Goal: Task Accomplishment & Management: Use online tool/utility

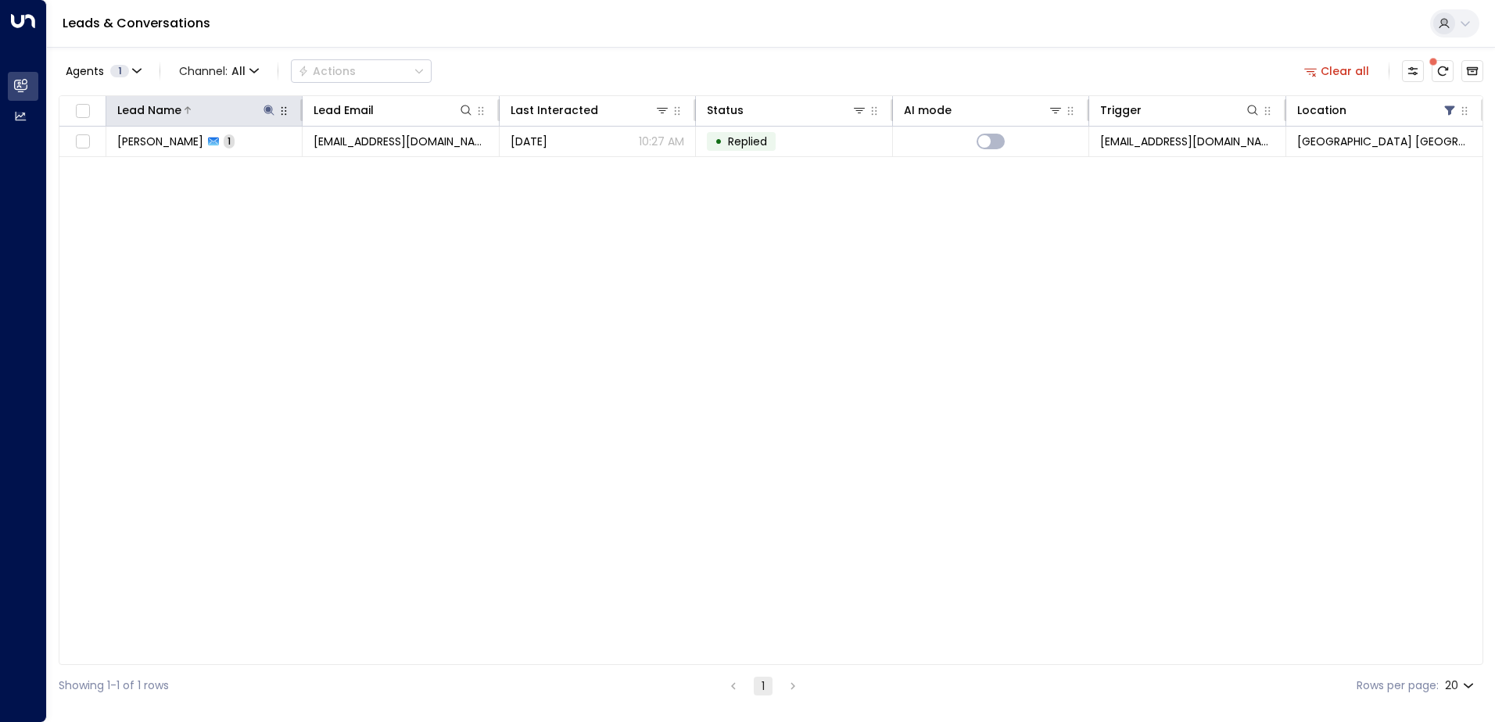
click at [269, 106] on icon at bounding box center [269, 110] width 13 height 13
click at [369, 168] on icon "button" at bounding box center [367, 167] width 10 height 10
click at [307, 174] on input "text" at bounding box center [269, 166] width 216 height 29
type input "******"
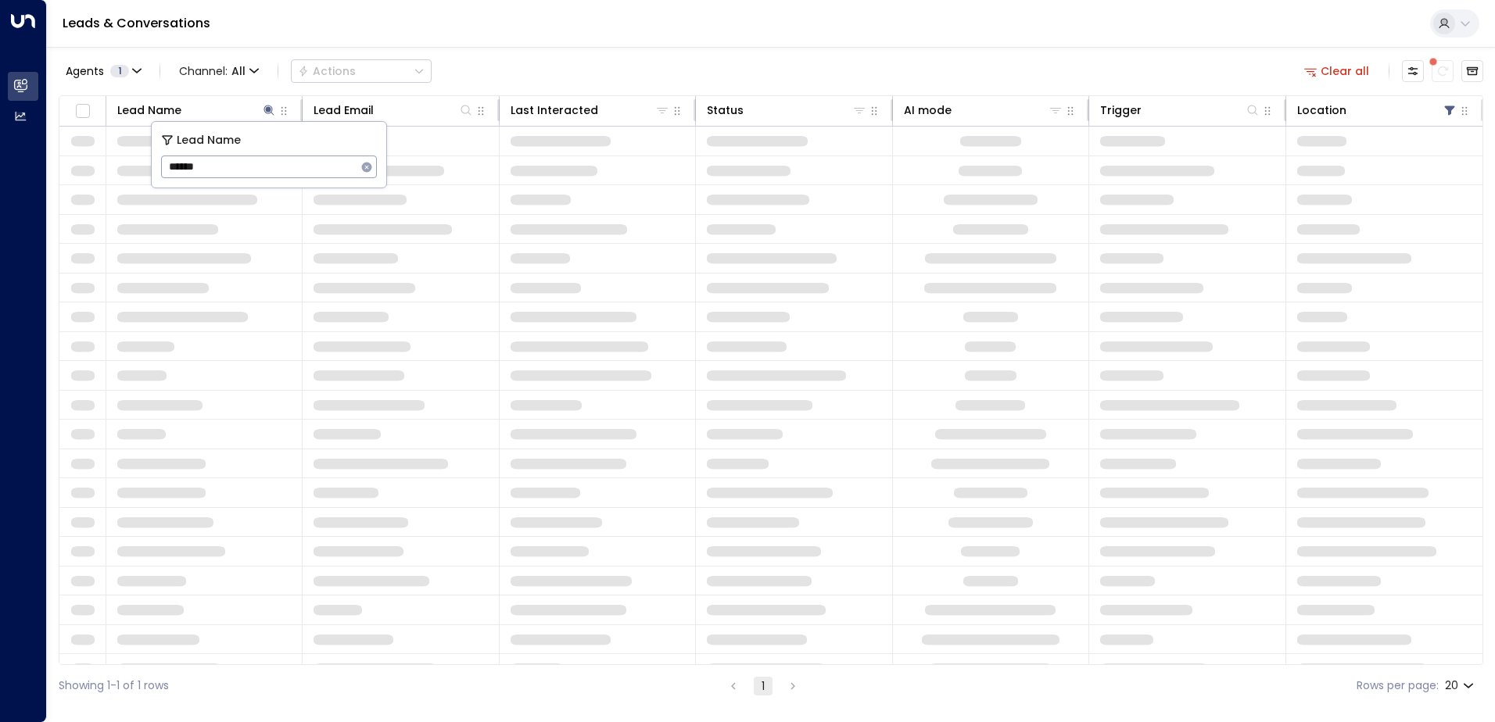
click at [482, 47] on div "Leads & Conversations" at bounding box center [771, 24] width 1448 height 48
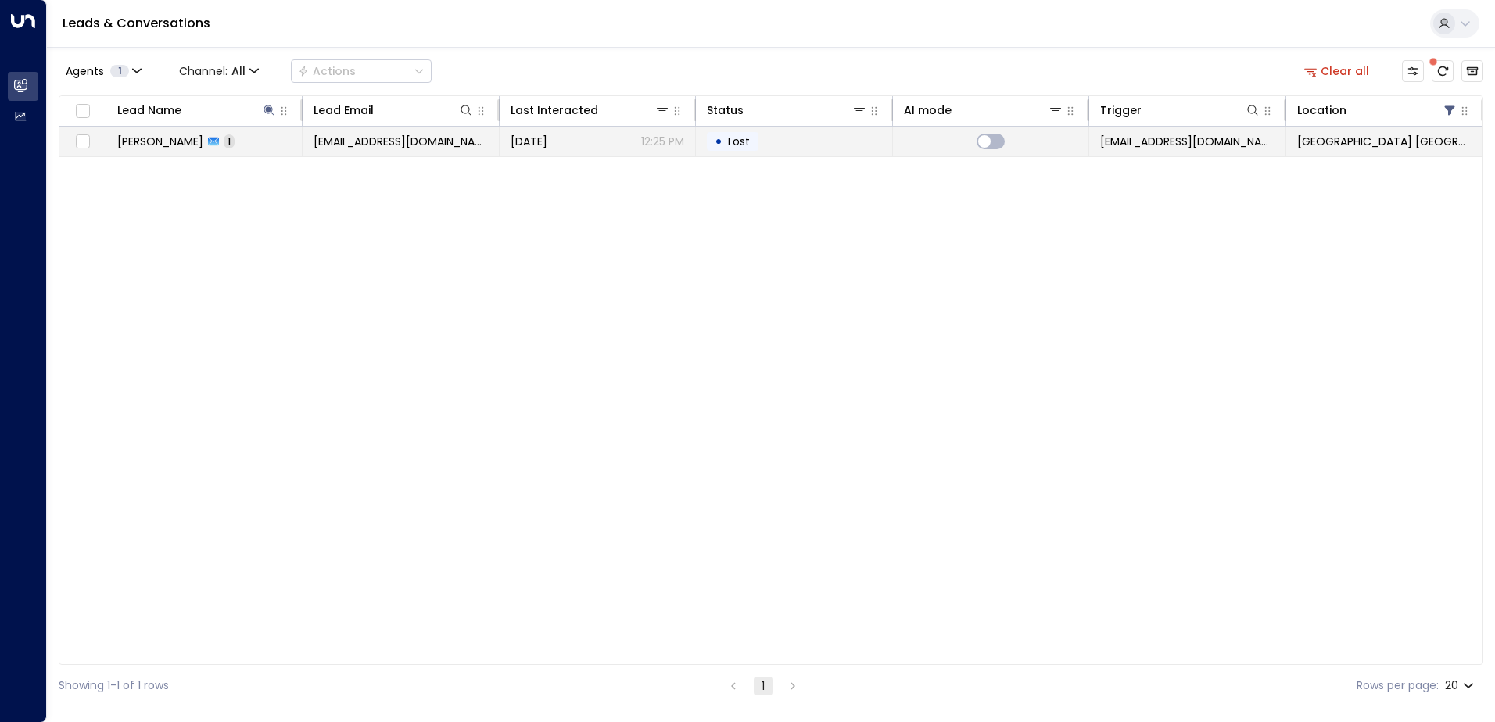
click at [178, 141] on span "[PERSON_NAME]" at bounding box center [160, 142] width 86 height 16
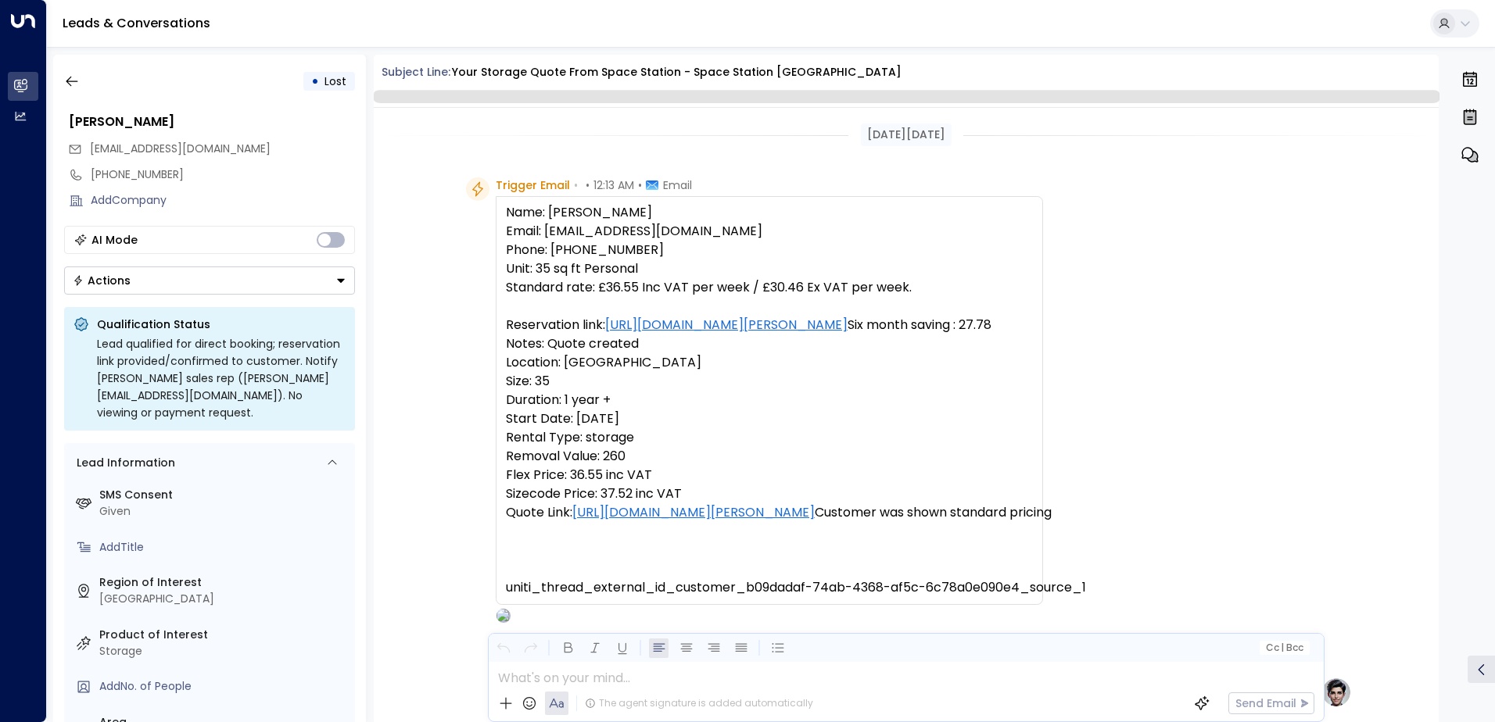
scroll to position [780, 0]
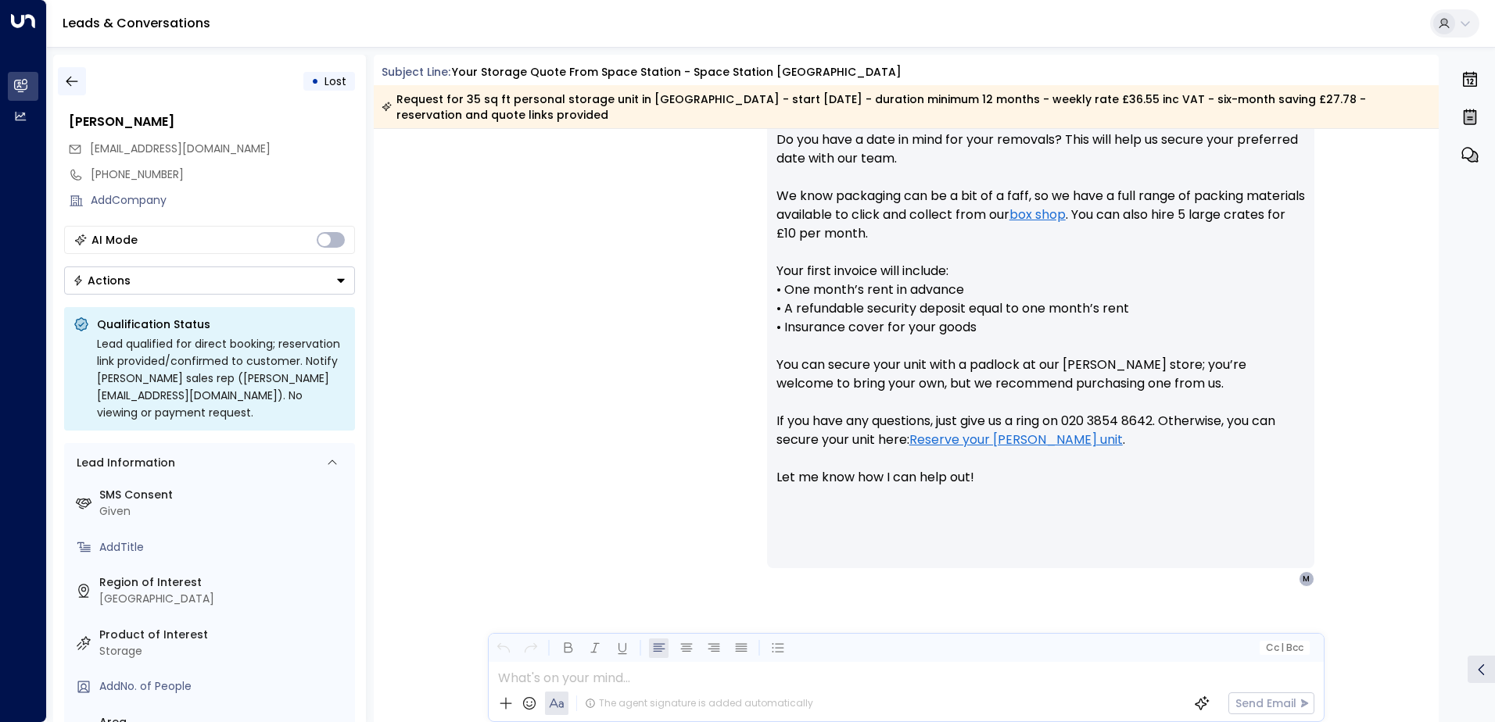
click at [59, 76] on button "button" at bounding box center [72, 81] width 28 height 28
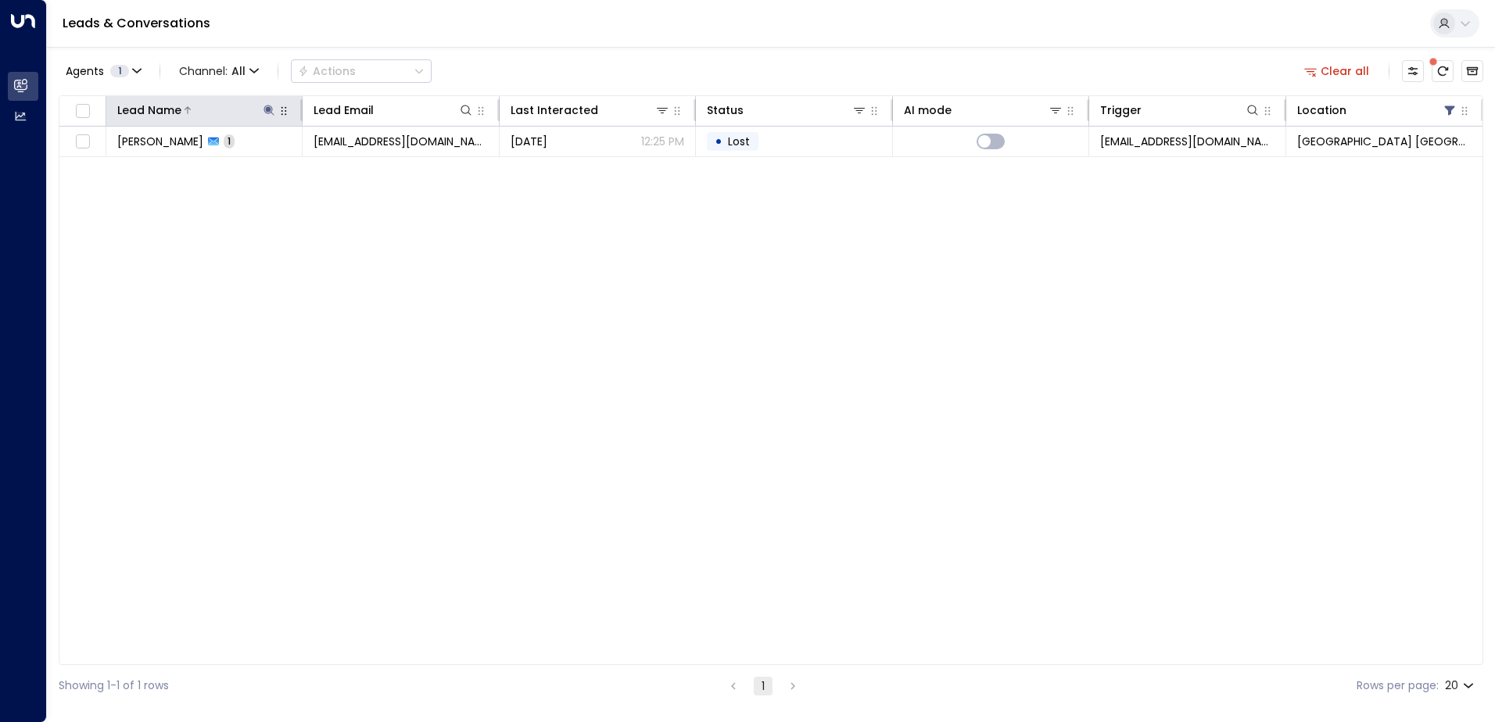
click at [272, 108] on icon at bounding box center [269, 110] width 10 height 10
click at [365, 166] on icon "button" at bounding box center [367, 167] width 10 height 10
click at [333, 163] on input "text" at bounding box center [269, 166] width 216 height 29
type input "*********"
click at [723, 54] on div "Agents 1 Channel: All Actions Clear all Lead Name Lead Email Last Interacted St…" at bounding box center [771, 377] width 1424 height 660
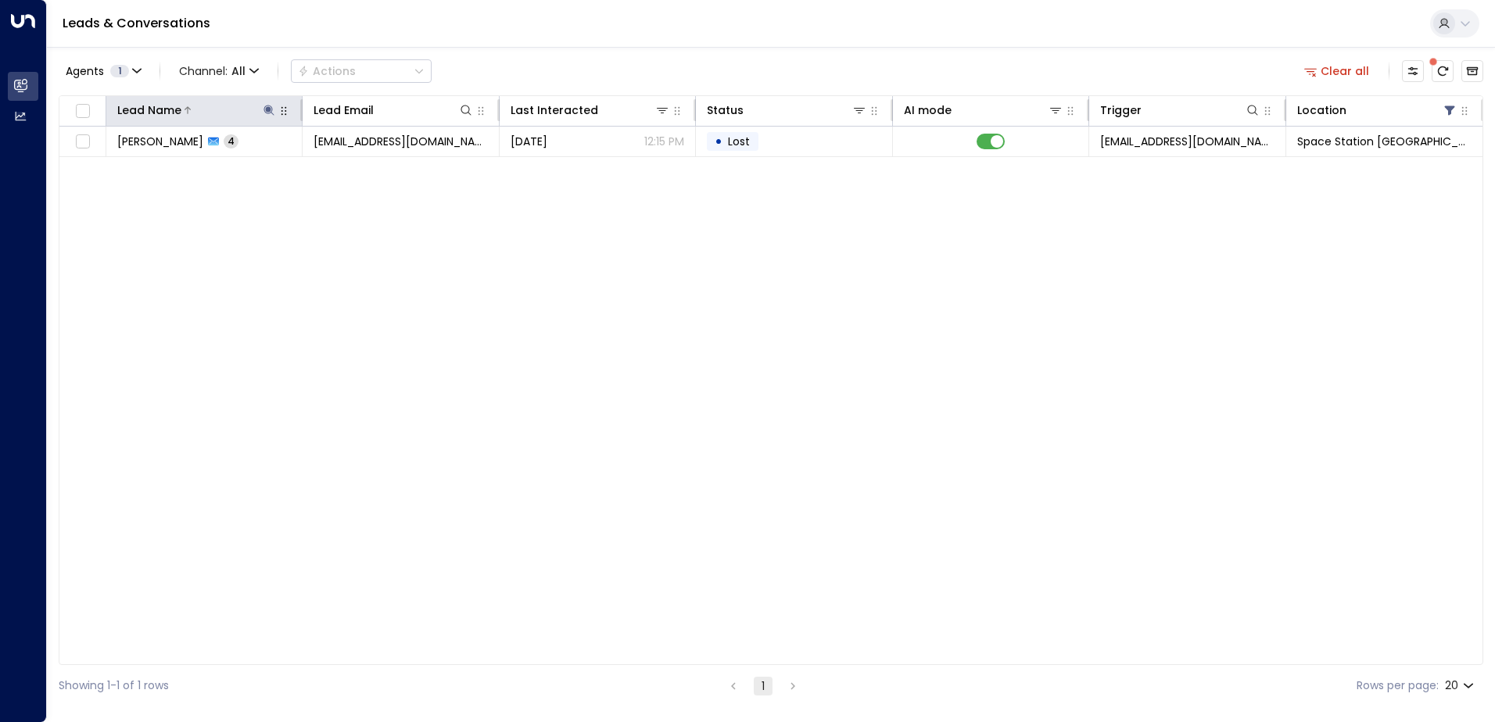
click at [270, 111] on icon at bounding box center [269, 110] width 10 height 10
click at [362, 166] on icon "button" at bounding box center [367, 167] width 10 height 10
click at [305, 168] on input "text" at bounding box center [269, 166] width 216 height 29
type input "*****"
click at [621, 27] on div "Leads & Conversations" at bounding box center [771, 24] width 1448 height 48
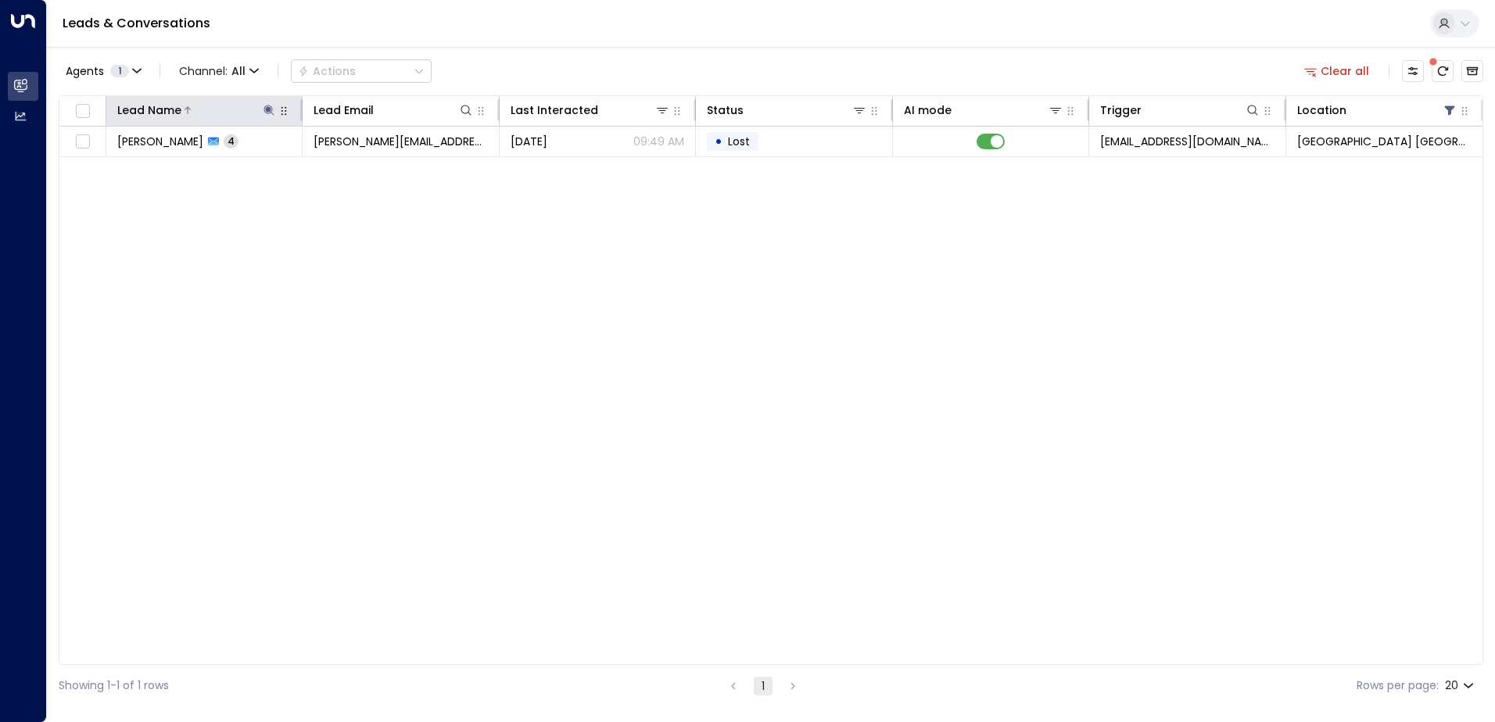
click at [268, 106] on icon at bounding box center [269, 110] width 13 height 13
click at [371, 167] on icon "button" at bounding box center [367, 167] width 10 height 10
click at [310, 160] on input "text" at bounding box center [269, 166] width 216 height 29
type input "******"
click at [500, 62] on div "Agents 1 Channel: All Actions Clear all" at bounding box center [771, 71] width 1424 height 33
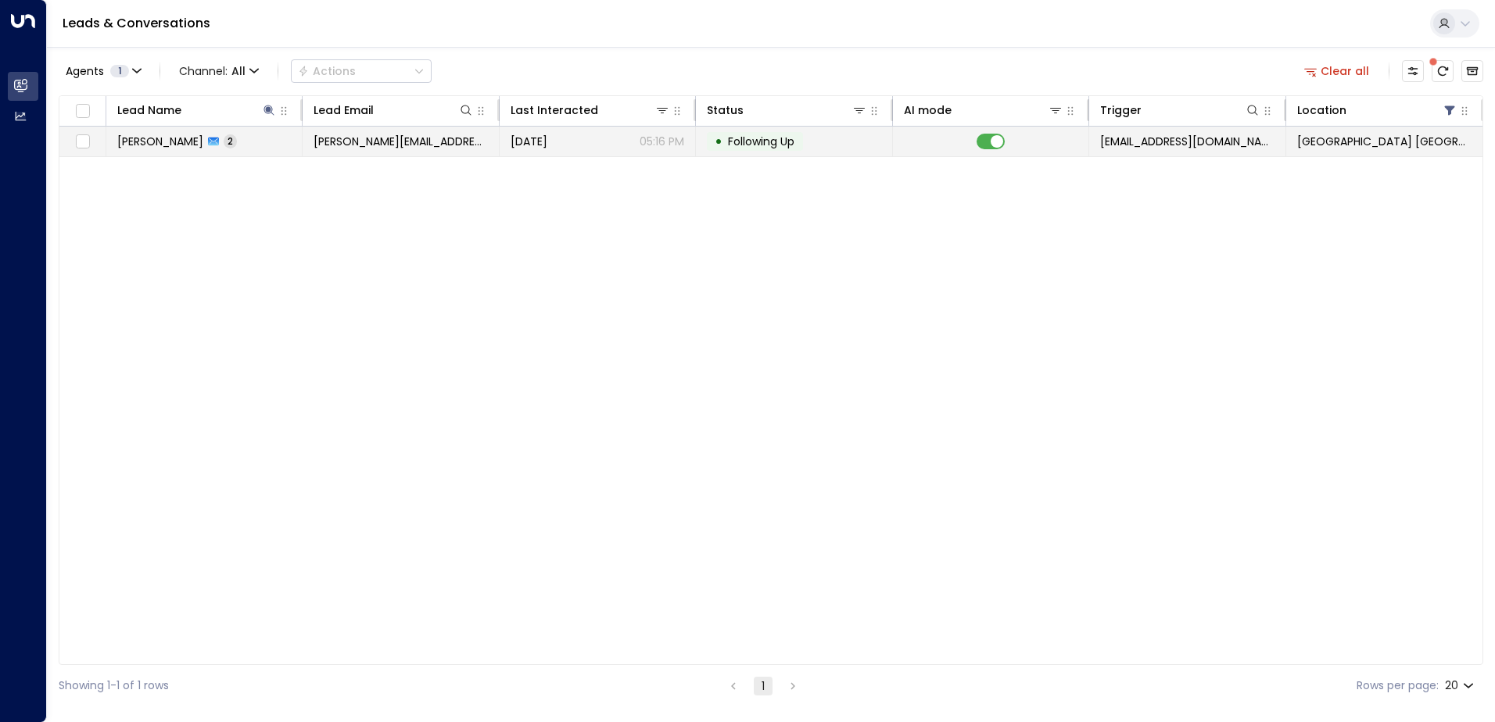
click at [331, 147] on span "[PERSON_NAME][EMAIL_ADDRESS][PERSON_NAME][DOMAIN_NAME]" at bounding box center [400, 142] width 174 height 16
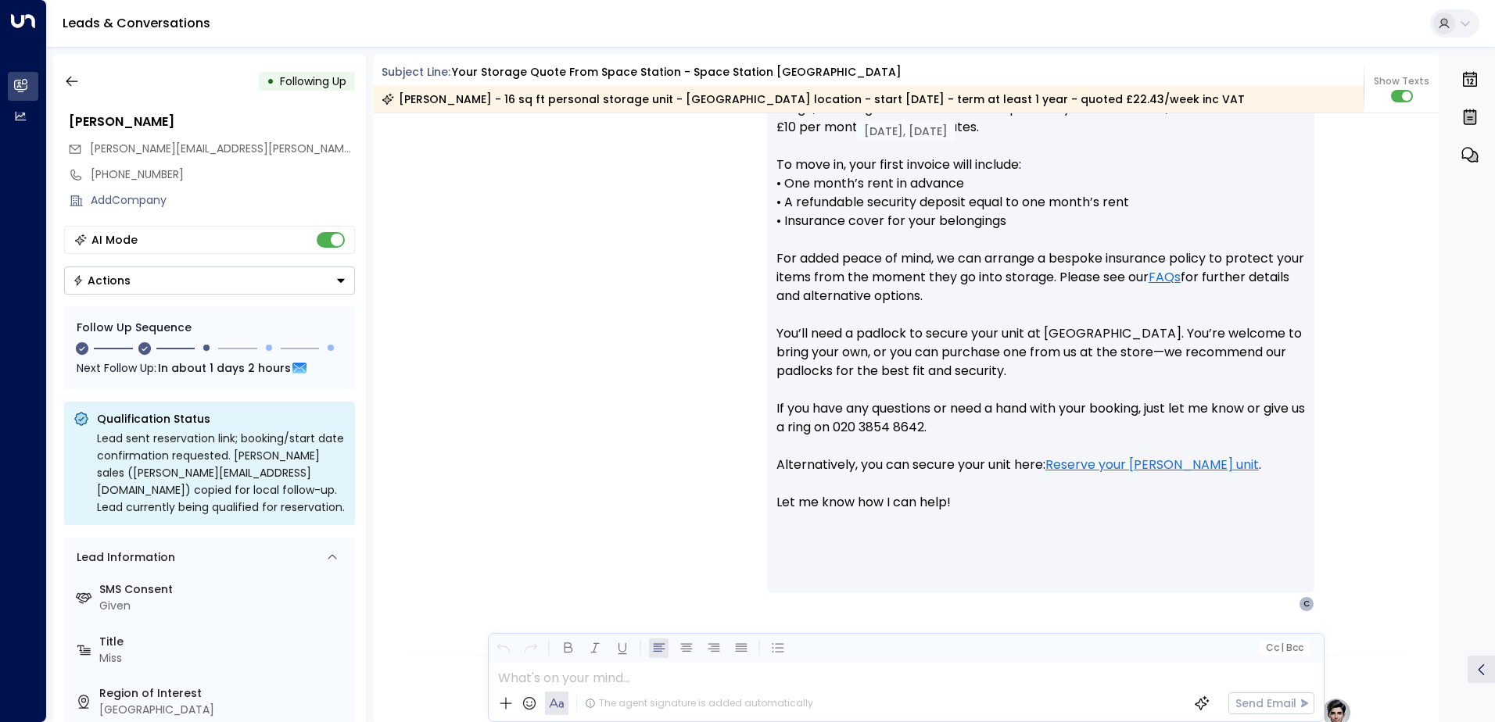
scroll to position [764, 0]
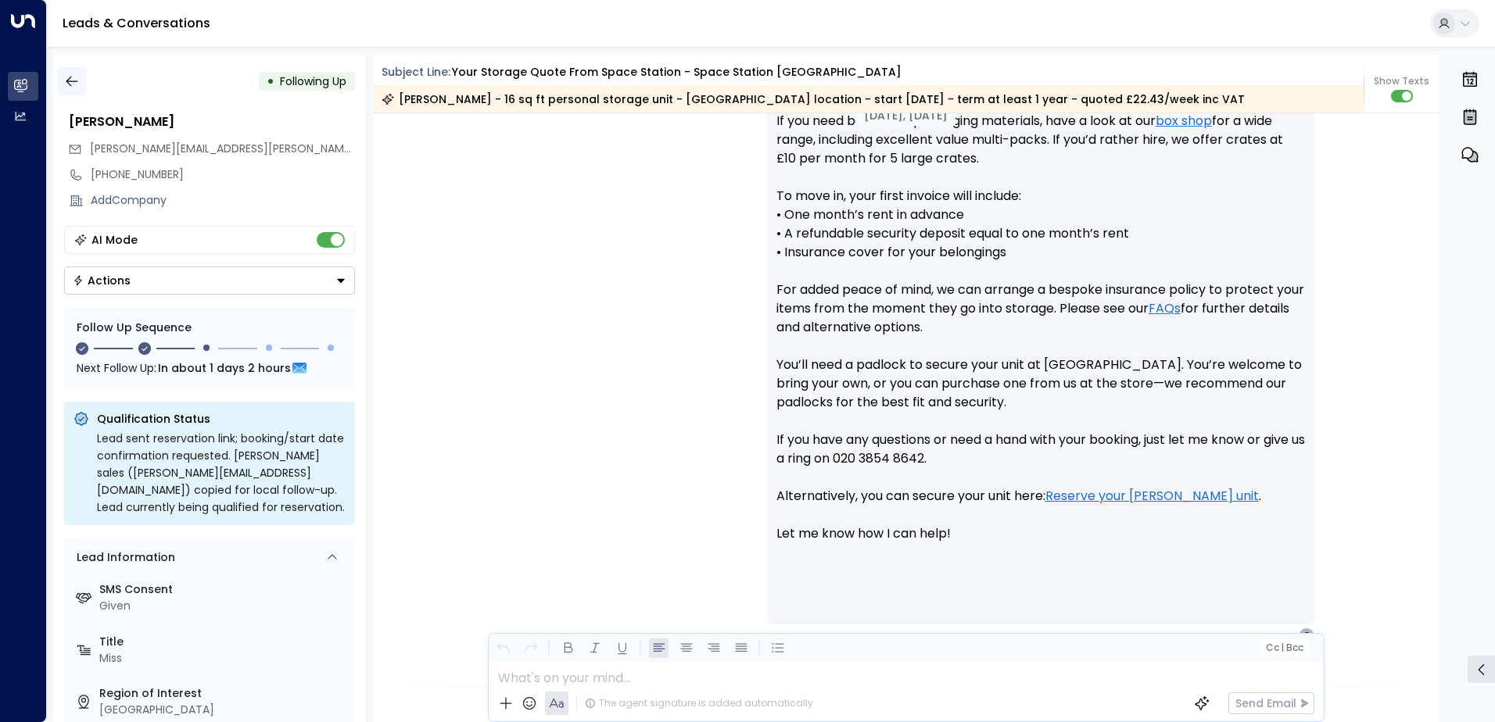
click at [70, 77] on icon "button" at bounding box center [72, 82] width 12 height 10
